Goal: Task Accomplishment & Management: Manage account settings

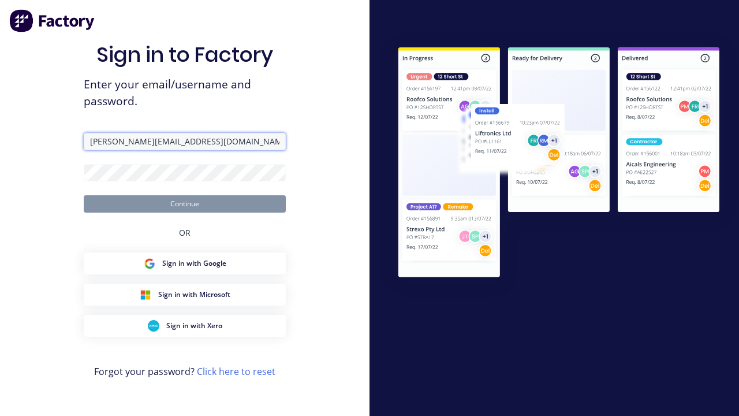
type input "[PERSON_NAME][EMAIL_ADDRESS][DOMAIN_NAME]"
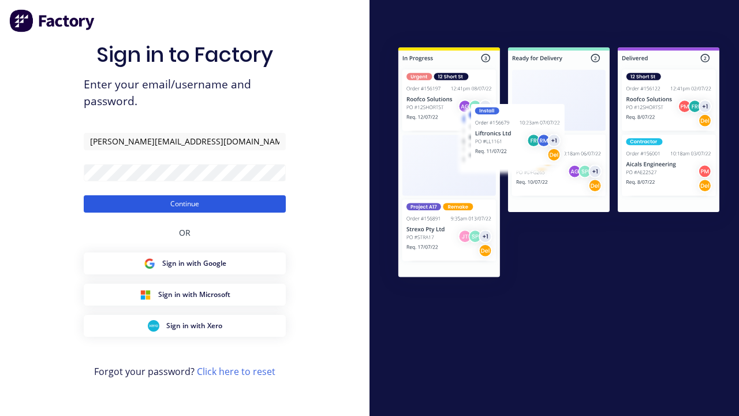
click at [185, 203] on button "Continue" at bounding box center [185, 203] width 202 height 17
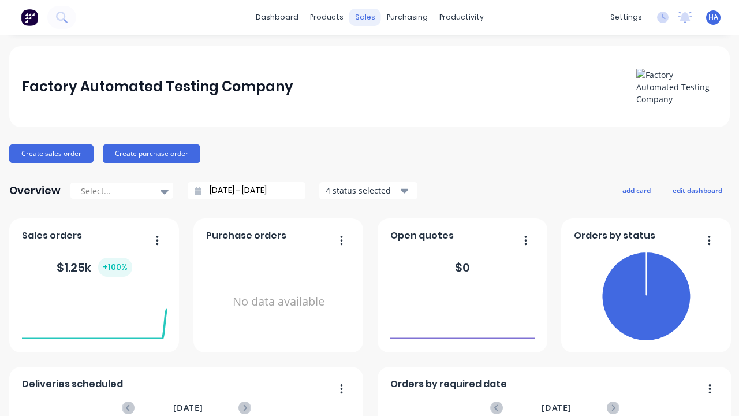
click at [365, 17] on div "sales" at bounding box center [365, 17] width 32 height 17
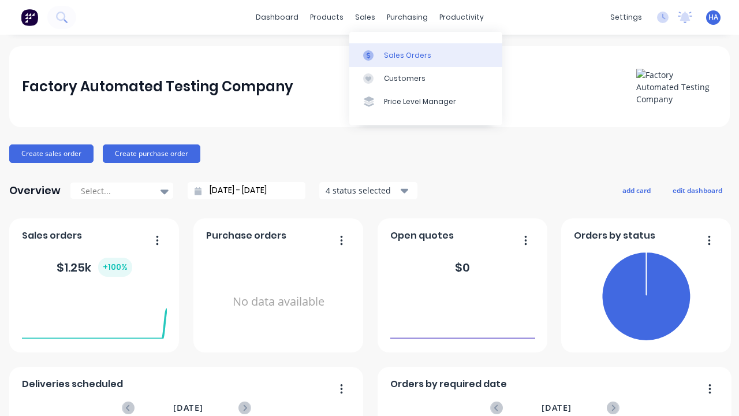
click at [425, 55] on div "Sales Orders" at bounding box center [407, 55] width 47 height 10
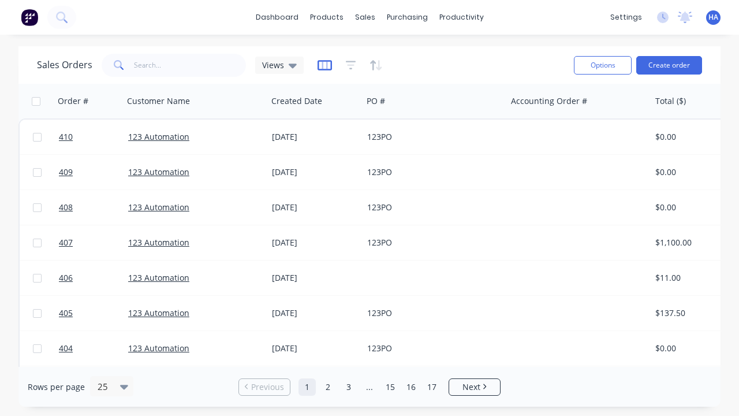
click at [324, 65] on icon "button" at bounding box center [324, 65] width 14 height 12
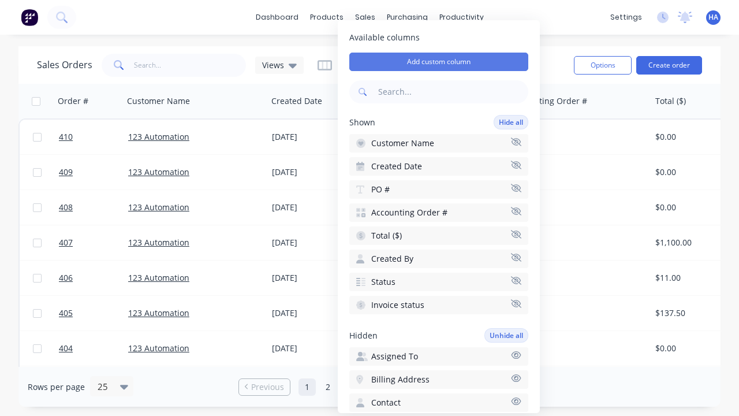
click at [439, 62] on button "Add custom column" at bounding box center [438, 62] width 179 height 18
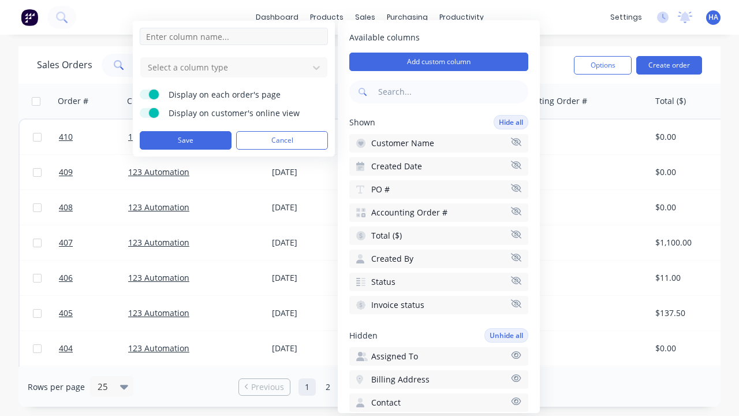
click at [234, 36] on input at bounding box center [234, 36] width 188 height 17
type input "New Custom Text Column"
click at [225, 67] on div at bounding box center [225, 67] width 156 height 14
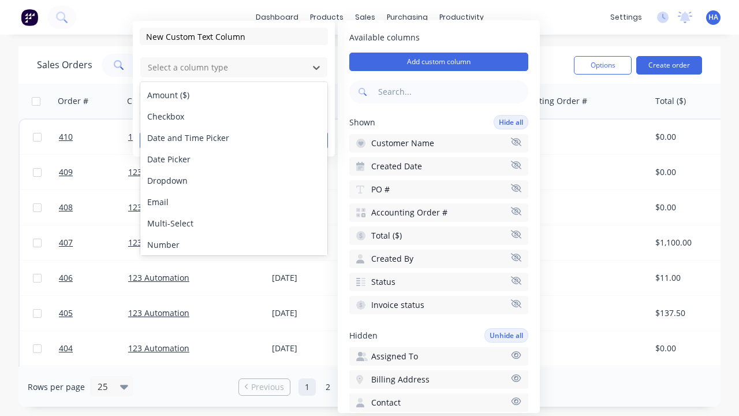
click at [234, 276] on div "Text" at bounding box center [233, 286] width 187 height 21
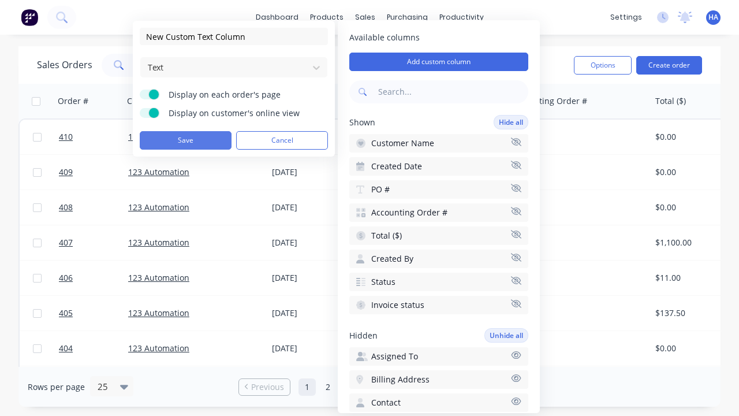
click at [185, 140] on button "Save" at bounding box center [186, 140] width 92 height 18
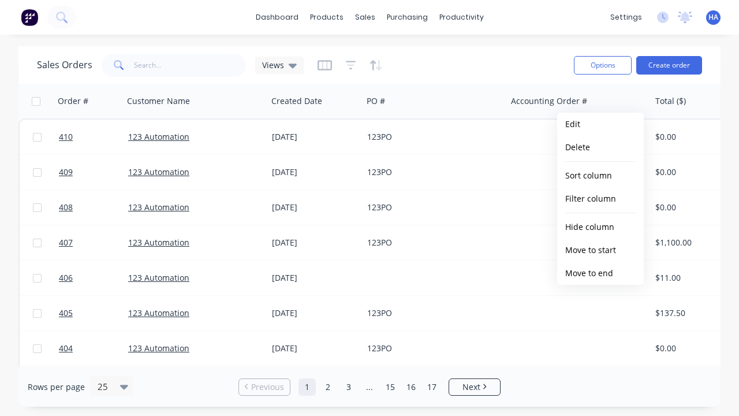
scroll to position [0, 545]
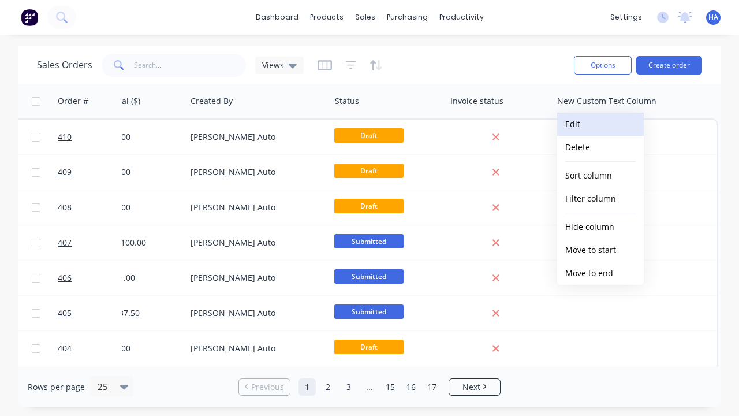
click at [600, 124] on button "Edit" at bounding box center [600, 124] width 87 height 23
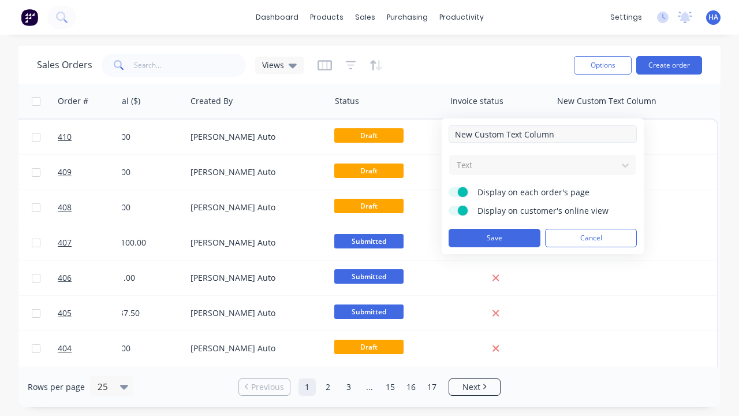
click at [543, 134] on input "New Custom Text Column" at bounding box center [542, 133] width 188 height 17
type input "New Custom Text Column - Updated"
click at [494, 238] on button "Save" at bounding box center [494, 238] width 92 height 18
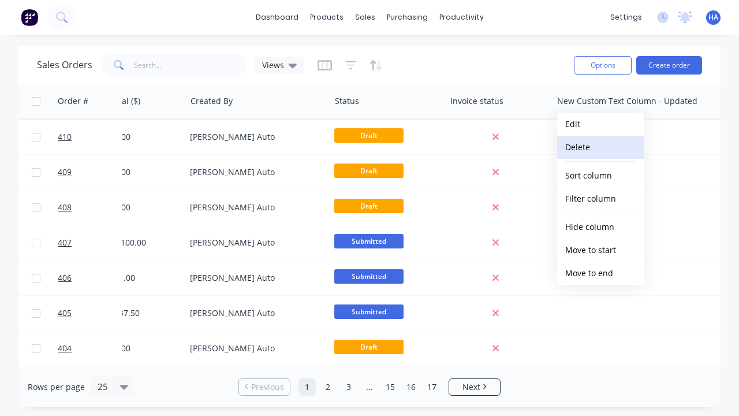
click at [600, 147] on button "Delete" at bounding box center [600, 147] width 87 height 23
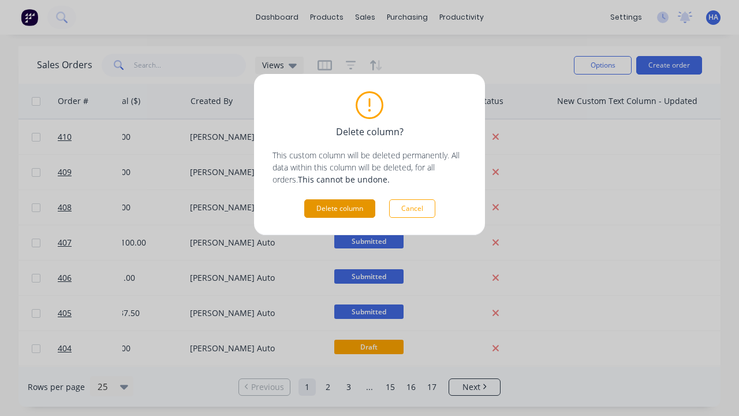
click at [339, 208] on button "Delete column" at bounding box center [339, 208] width 71 height 18
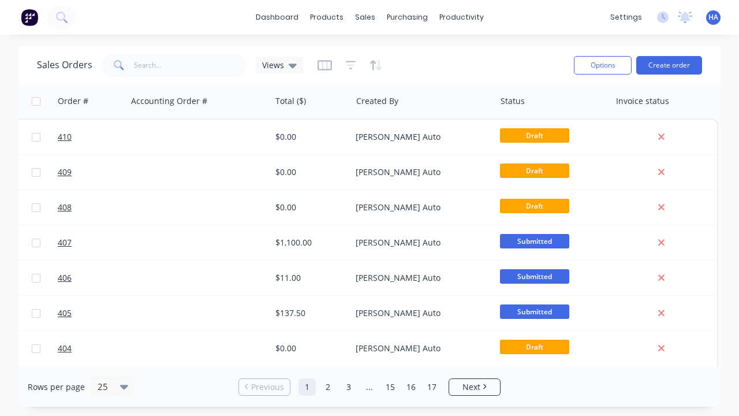
scroll to position [0, 380]
